Goal: Communication & Community: Answer question/provide support

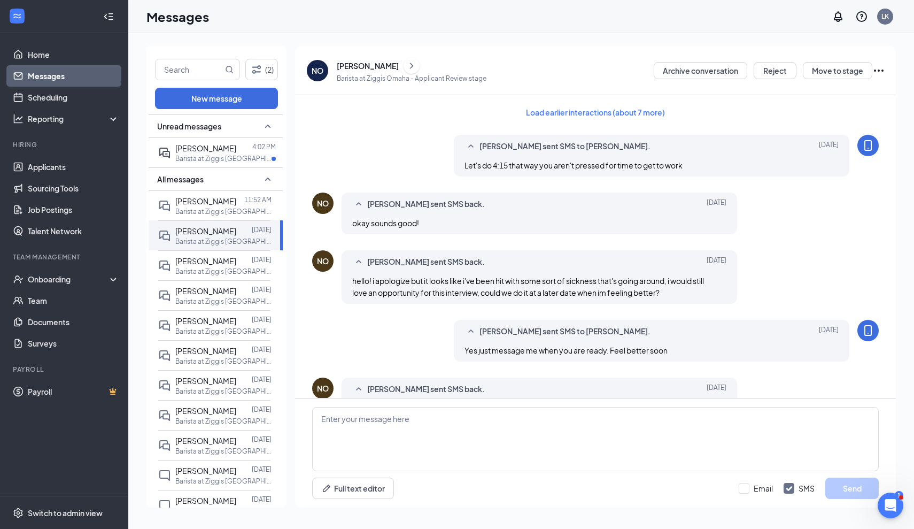
scroll to position [333, 0]
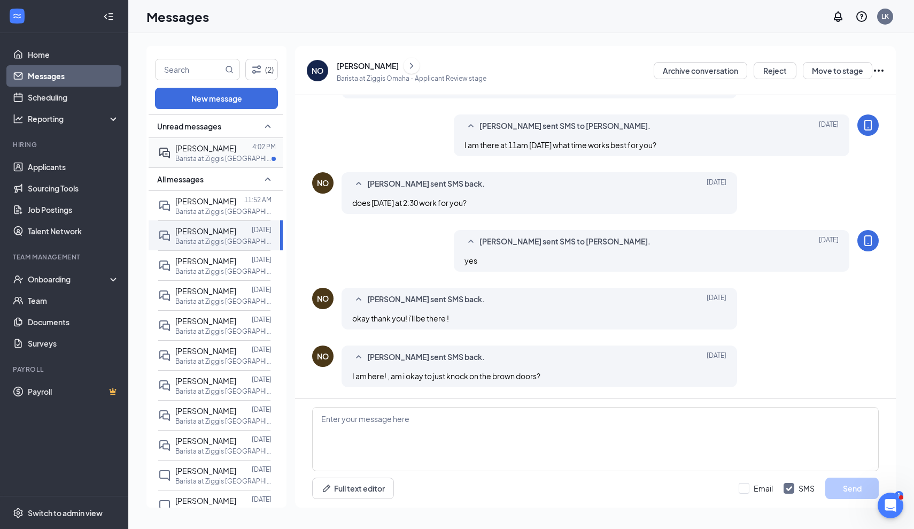
click at [200, 158] on p "Barista at Ziggis [GEOGRAPHIC_DATA]" at bounding box center [223, 158] width 96 height 9
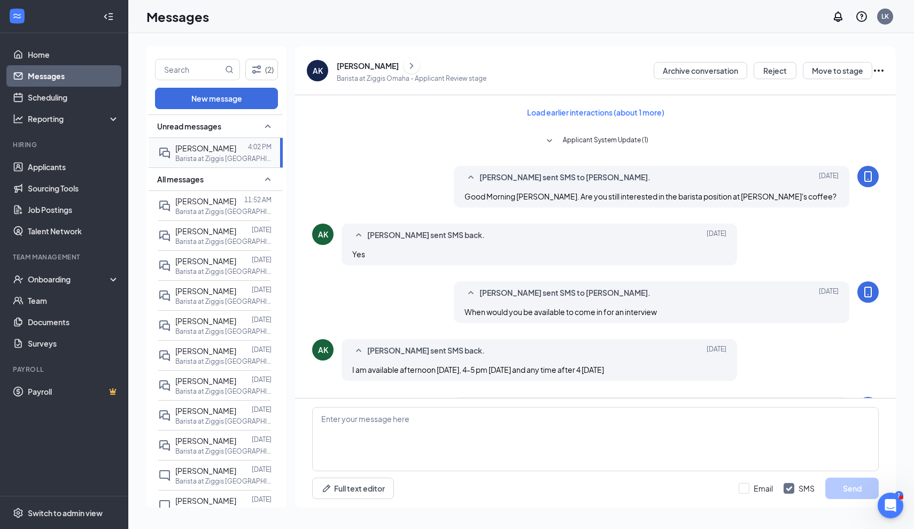
scroll to position [294, 0]
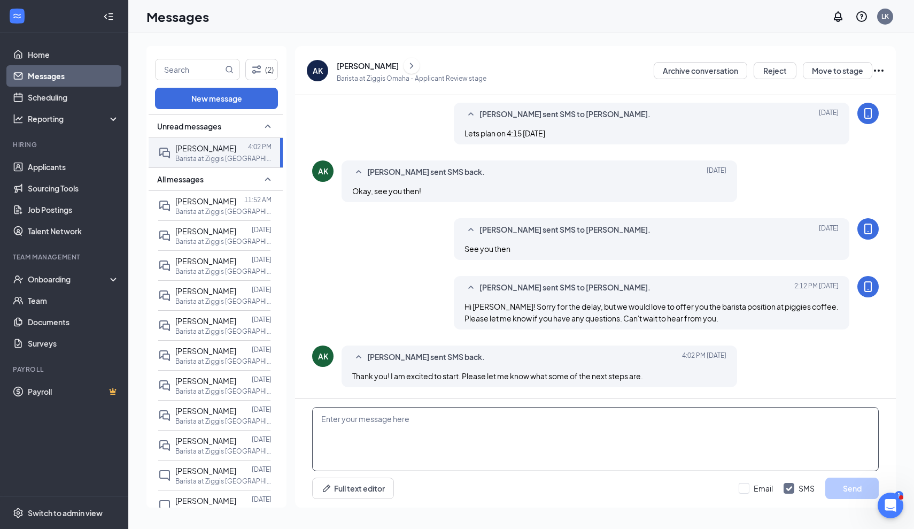
click at [363, 453] on textarea at bounding box center [595, 439] width 567 height 64
click at [389, 67] on div "[PERSON_NAME]" at bounding box center [368, 65] width 62 height 11
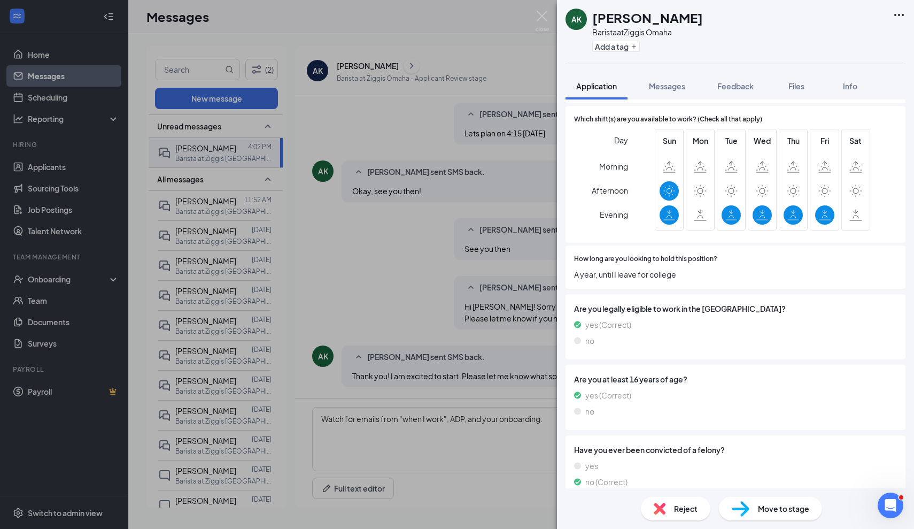
scroll to position [458, 0]
click at [551, 11] on div "AK [PERSON_NAME] Barista at Ziggis Omaha Add a tag Application Messages Feedbac…" at bounding box center [457, 264] width 914 height 529
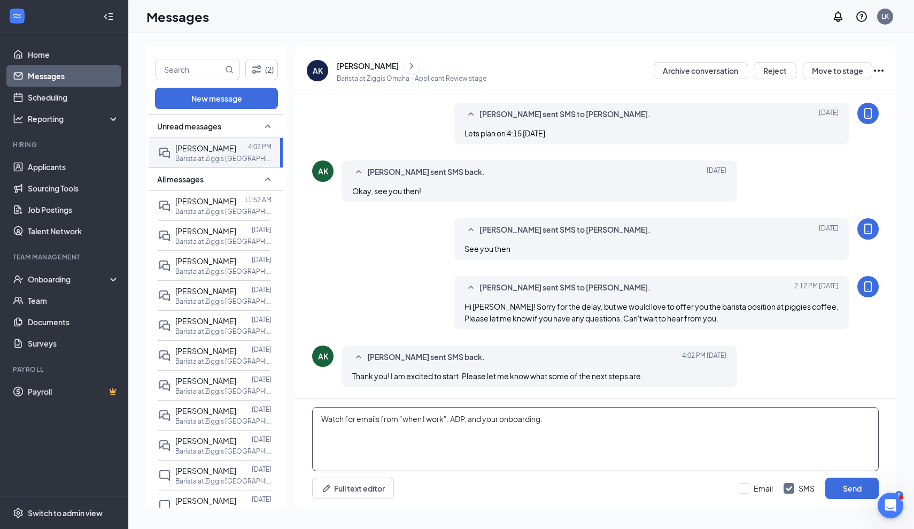
click at [597, 425] on textarea "Watch for emails from "when I work", ADP, and your onboarding." at bounding box center [595, 439] width 567 height 64
type textarea "Watch for emails from "when I work", ADP, and your onboarding. Would you be ava…"
click at [851, 483] on button "Send" at bounding box center [852, 487] width 53 height 21
